Goal: Task Accomplishment & Management: Use online tool/utility

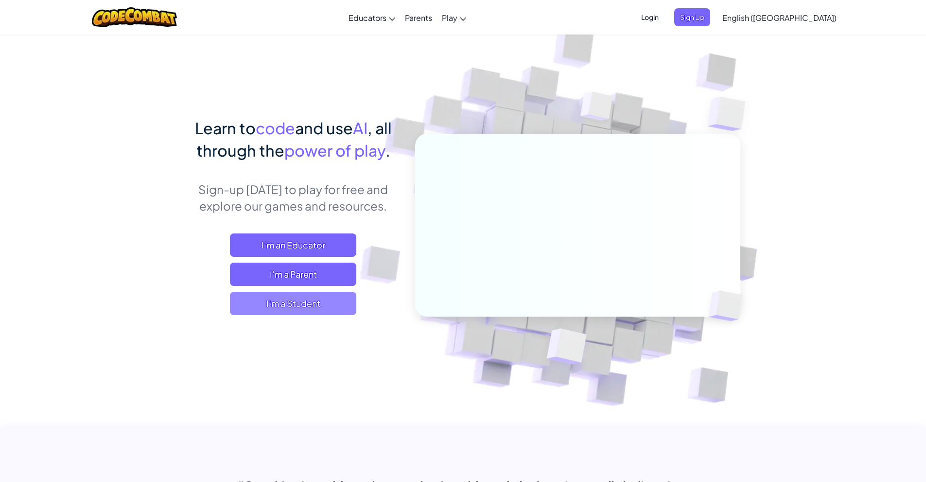
click at [295, 300] on span "I'm a Student" at bounding box center [293, 303] width 126 height 23
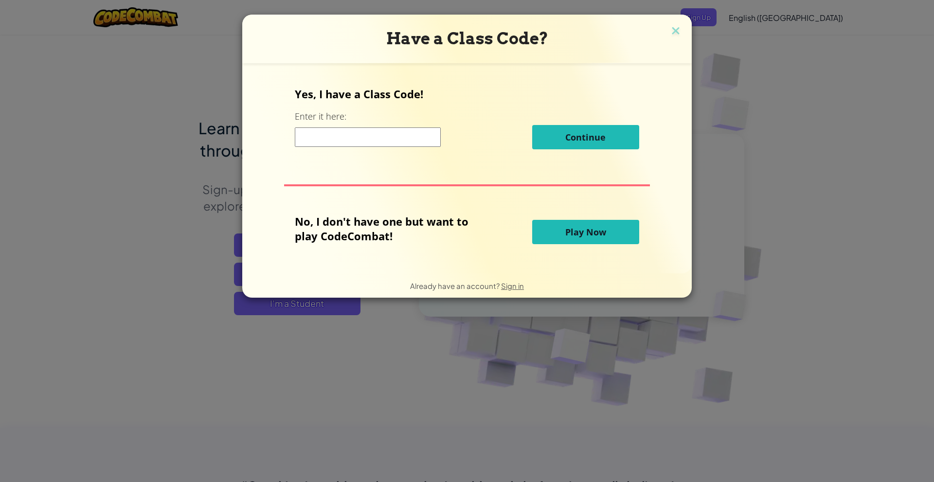
click at [582, 237] on span "Play Now" at bounding box center [585, 232] width 41 height 12
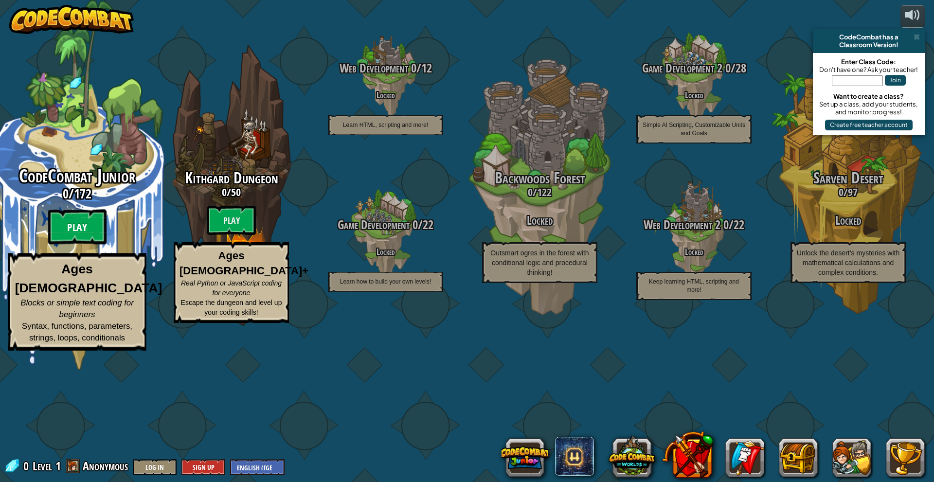
click at [71, 245] on btn "Play" at bounding box center [77, 227] width 58 height 35
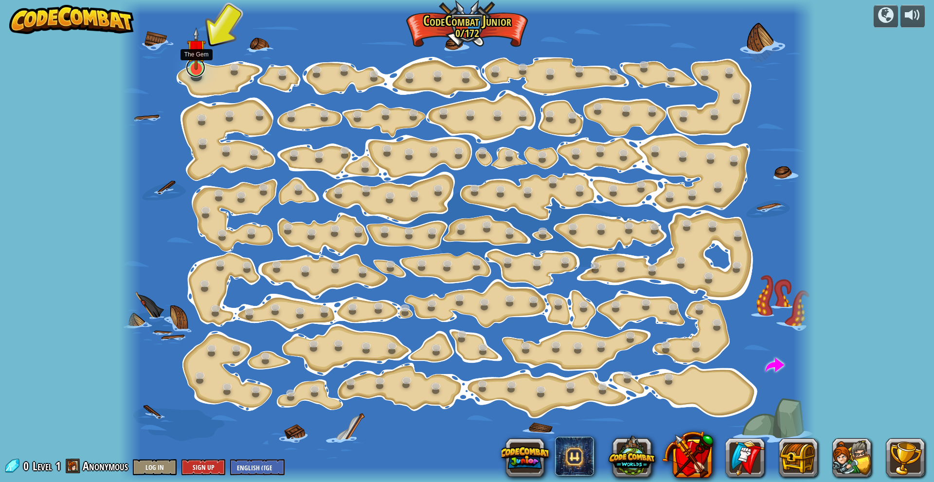
click at [197, 74] on link at bounding box center [195, 67] width 19 height 19
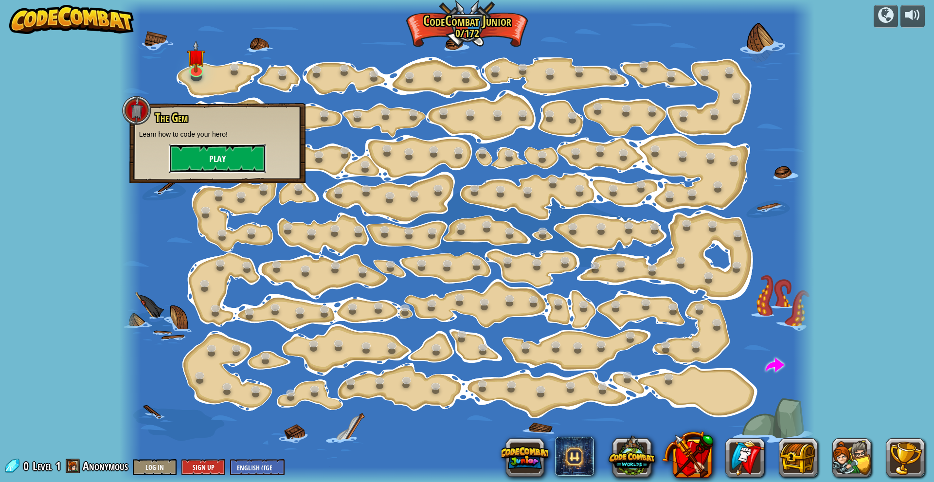
click at [239, 164] on button "Play" at bounding box center [217, 158] width 97 height 29
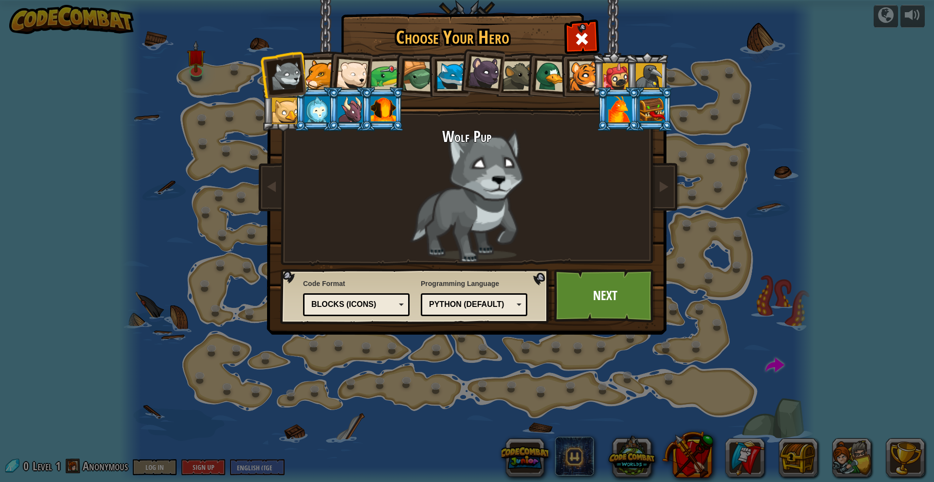
click at [397, 304] on div "Blocks (Icons)" at bounding box center [356, 304] width 94 height 15
click at [470, 211] on div "Wolf Pup" at bounding box center [466, 195] width 365 height 134
drag, startPoint x: 484, startPoint y: 155, endPoint x: 421, endPoint y: 146, distance: 63.3
click at [481, 201] on div "Wolf Pup" at bounding box center [466, 195] width 365 height 134
drag, startPoint x: 337, startPoint y: 109, endPoint x: 487, endPoint y: 158, distance: 157.3
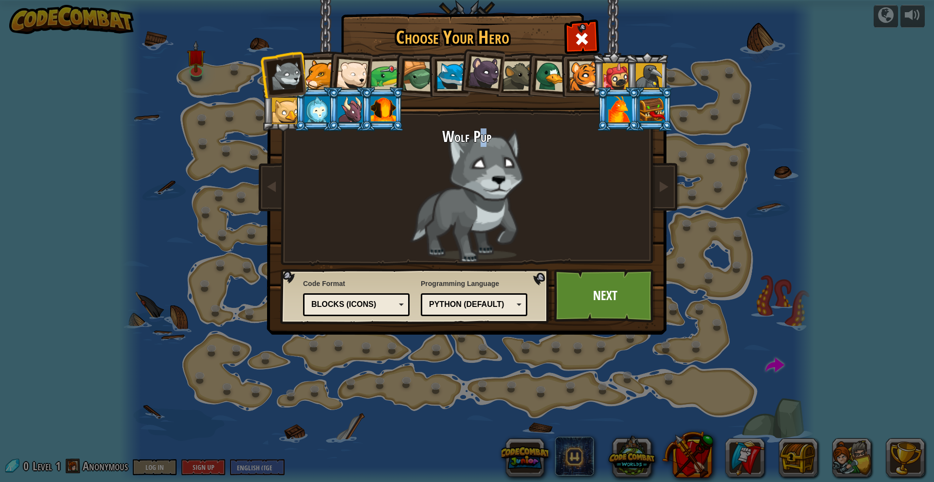
click at [488, 158] on div "Wolf Pup Cougar Polar Bear Cub Frog Turtle Blue Fox Panther Cub Brown Rat Duck …" at bounding box center [466, 154] width 365 height 212
click at [485, 159] on div "Wolf Pup" at bounding box center [466, 195] width 365 height 134
drag, startPoint x: 623, startPoint y: 111, endPoint x: 568, endPoint y: 228, distance: 128.3
click at [572, 224] on div "Wolf Pup Cougar Polar Bear Cub Frog Turtle Blue Fox Panther Cub Brown Rat Duck …" at bounding box center [466, 154] width 365 height 212
click at [600, 289] on link "Next" at bounding box center [605, 295] width 102 height 53
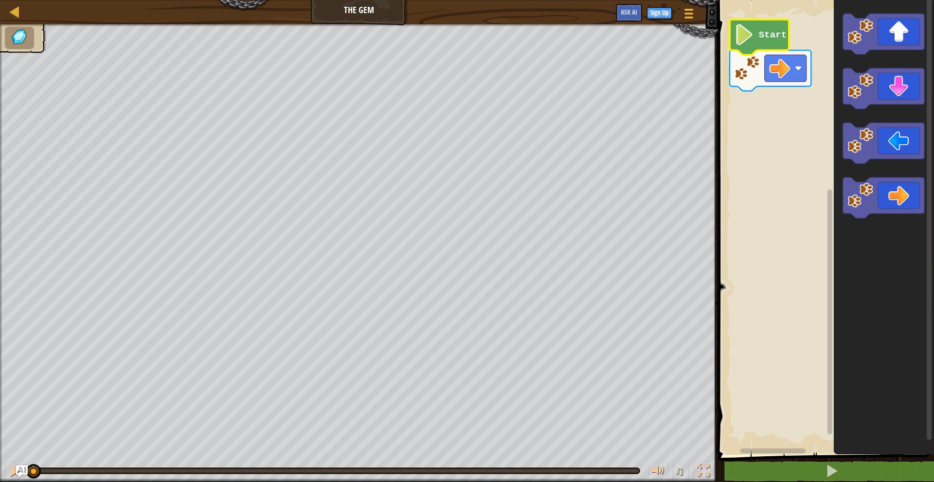
click at [755, 40] on icon "Blockly Workspace" at bounding box center [758, 36] width 59 height 35
click at [751, 42] on image "Blockly Workspace" at bounding box center [744, 34] width 20 height 21
click at [887, 90] on icon "Blockly Workspace" at bounding box center [883, 89] width 81 height 41
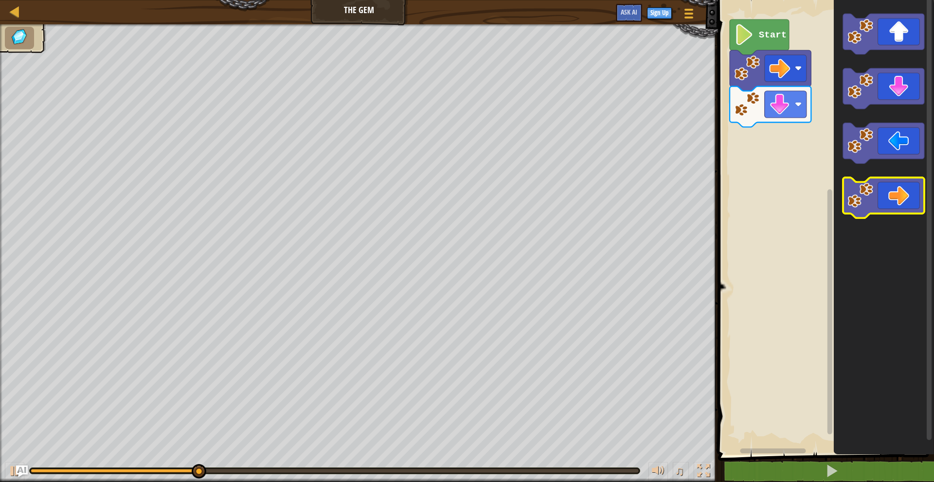
click at [907, 208] on icon "Blockly Workspace" at bounding box center [883, 197] width 81 height 41
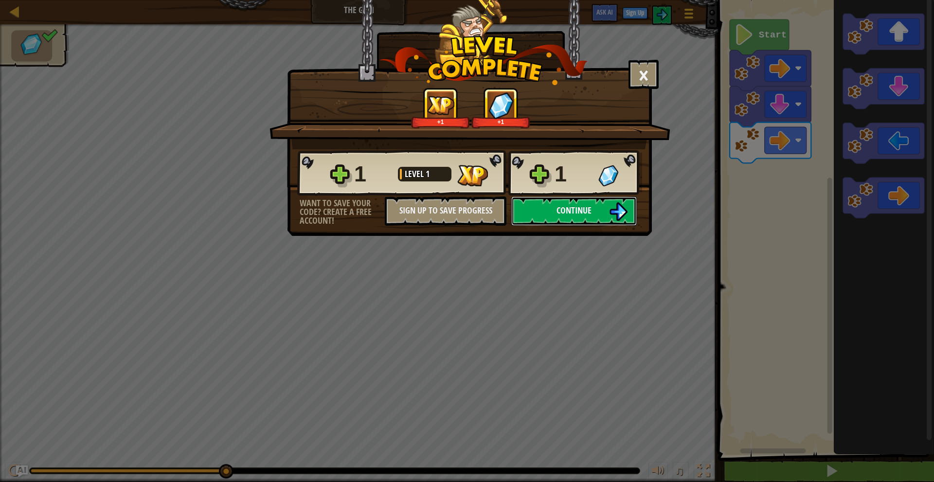
click at [562, 209] on span "Continue" at bounding box center [573, 210] width 35 height 12
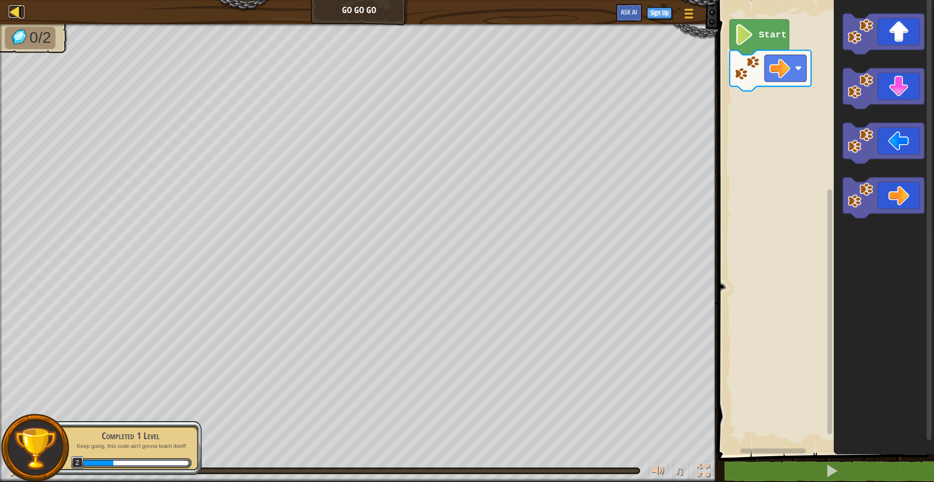
click at [16, 11] on div at bounding box center [15, 11] width 12 height 12
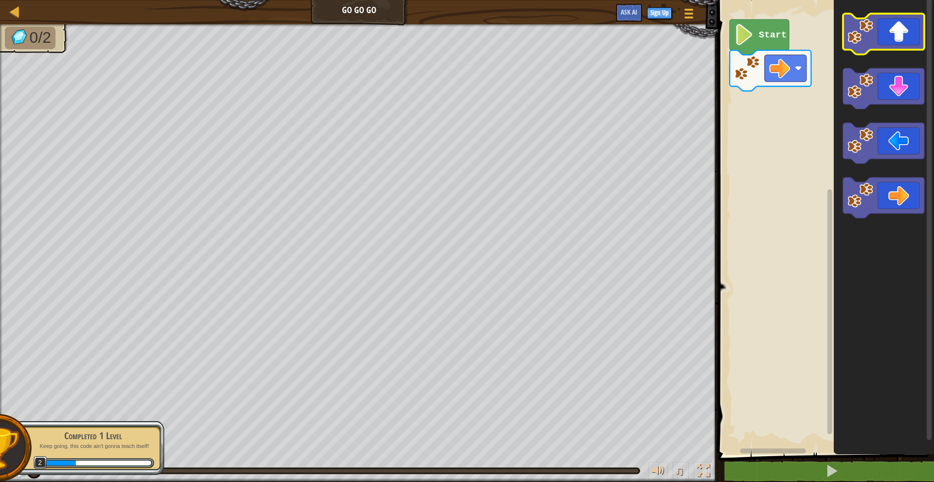
click at [895, 41] on icon "Blockly Workspace" at bounding box center [883, 34] width 81 height 41
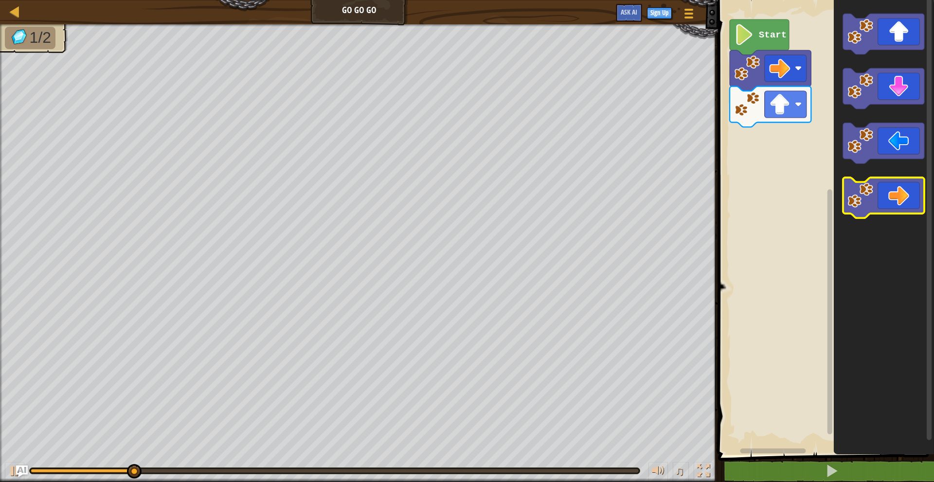
click at [906, 198] on icon "Blockly Workspace" at bounding box center [883, 197] width 81 height 41
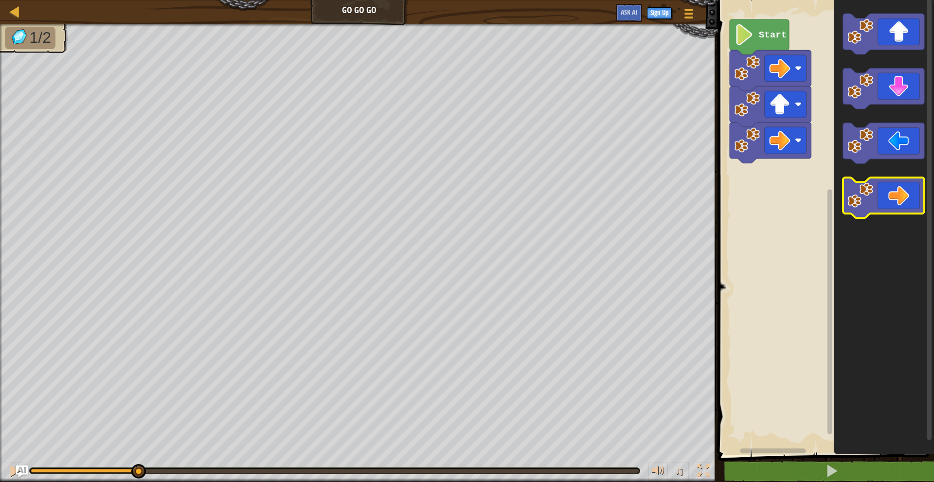
click at [902, 199] on icon "Blockly Workspace" at bounding box center [883, 197] width 81 height 41
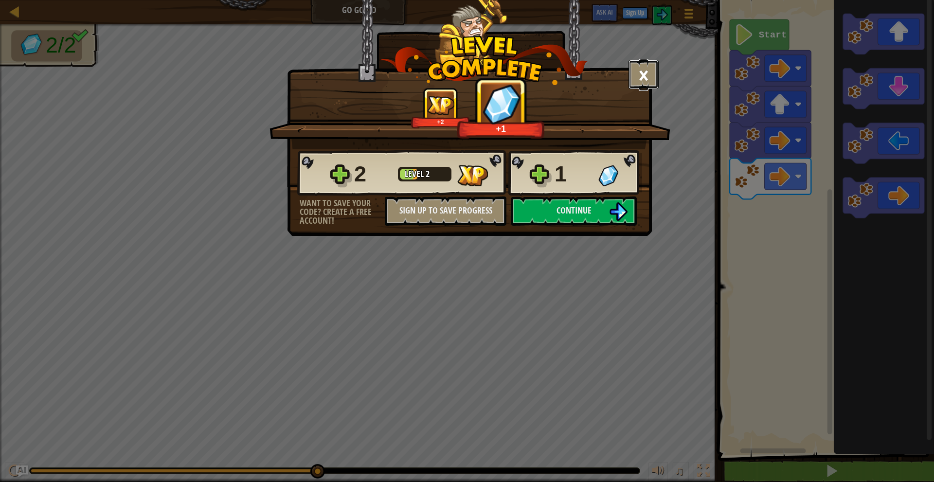
click at [642, 71] on button "×" at bounding box center [643, 74] width 30 height 29
